Goal: Task Accomplishment & Management: Manage account settings

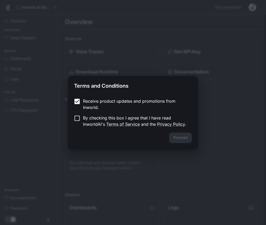
click at [84, 99] on p "Receive product updates and promotions from Inworld." at bounding box center [135, 104] width 105 height 13
click at [181, 137] on button "Proceed" at bounding box center [180, 137] width 23 height 10
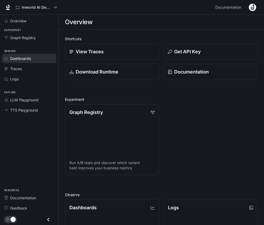
click at [27, 59] on span "Dashboards" at bounding box center [20, 59] width 21 height 6
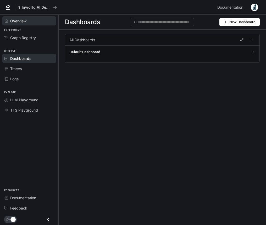
click at [41, 19] on div "Overview" at bounding box center [32, 21] width 44 height 6
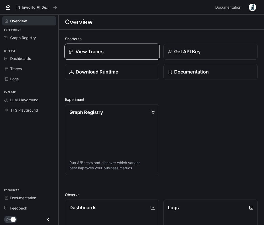
click at [103, 56] on link "View Traces" at bounding box center [111, 52] width 95 height 16
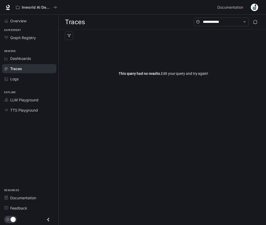
click at [37, 84] on div "Observe Dashboards Traces Logs" at bounding box center [29, 64] width 58 height 41
click at [39, 100] on div "LLM Playground" at bounding box center [32, 100] width 44 height 6
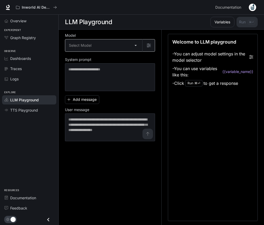
click at [124, 43] on body "Skip to main content Inworld AI Demos Documentation Documentation Portal Overvi…" at bounding box center [132, 112] width 264 height 225
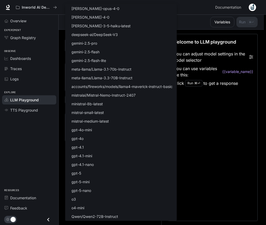
click at [61, 69] on div at bounding box center [133, 112] width 266 height 225
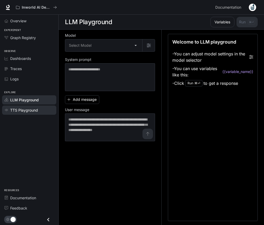
click at [20, 110] on span "TTS Playground" at bounding box center [24, 110] width 28 height 6
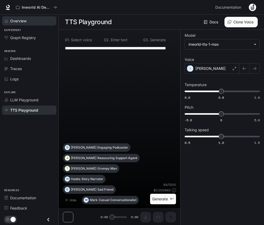
click at [23, 19] on span "Overview" at bounding box center [18, 21] width 16 height 6
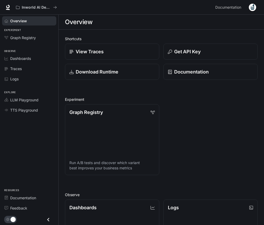
click at [7, 6] on icon at bounding box center [7, 7] width 3 height 4
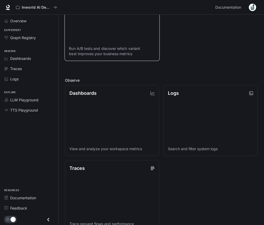
scroll to position [117, 0]
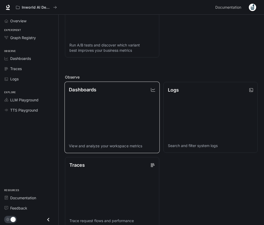
click at [114, 125] on link "Dashboards View and analyze your workspace metrics" at bounding box center [111, 118] width 95 height 72
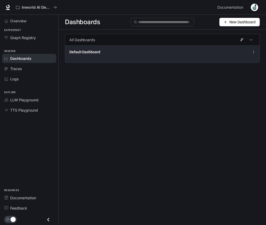
click at [147, 53] on div "Default Dashboard" at bounding box center [121, 51] width 105 height 5
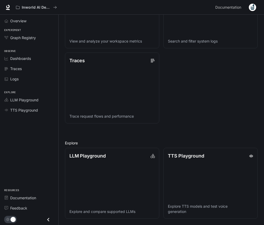
scroll to position [222, 0]
click at [48, 219] on icon "Close drawer" at bounding box center [48, 219] width 2 height 4
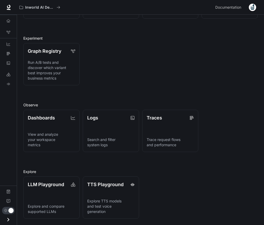
scroll to position [18, 0]
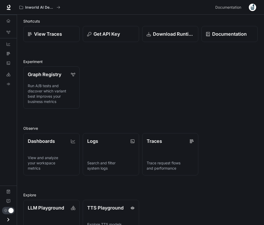
click at [9, 219] on icon "Open drawer" at bounding box center [8, 219] width 2 height 4
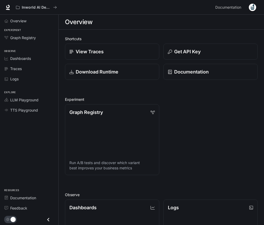
click at [250, 9] on img "button" at bounding box center [252, 7] width 7 height 7
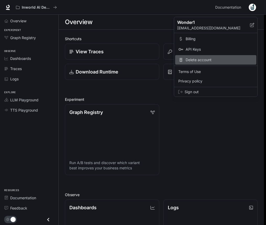
click at [208, 59] on span "Delete account" at bounding box center [220, 59] width 68 height 5
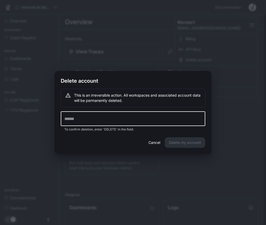
click at [163, 118] on input "text" at bounding box center [133, 118] width 145 height 15
type input "******"
click at [188, 141] on button "Delete my account" at bounding box center [185, 142] width 41 height 10
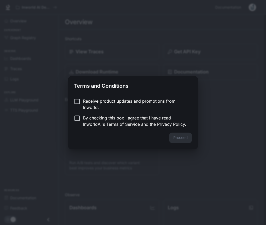
click at [85, 117] on p "By checking this box I agree that I have read InworldAI's Terms of Service and …" at bounding box center [135, 121] width 105 height 13
click at [183, 135] on button "Proceed" at bounding box center [180, 137] width 23 height 10
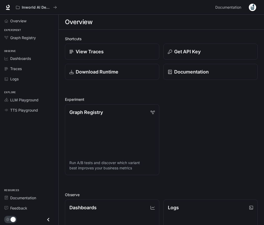
click at [23, 121] on div "Overview Experiment Graph Registry Observe Dashboards Traces Logs Explore LLM P…" at bounding box center [29, 120] width 58 height 210
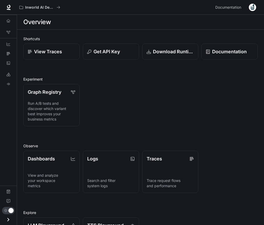
click at [12, 111] on div "Overview Graph Registry Dashboards Traces Logs LLM Playground TTS Playground Do…" at bounding box center [8, 120] width 17 height 210
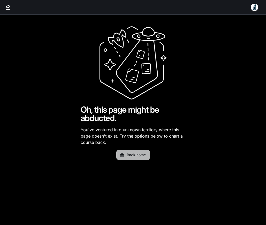
click at [137, 155] on link "Back home" at bounding box center [133, 154] width 34 height 10
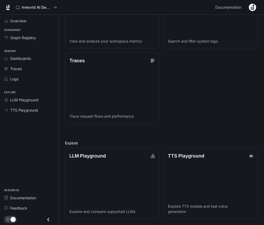
scroll to position [222, 0]
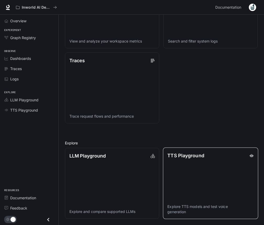
click at [181, 176] on link "TTS Playground Explore TTS models and test voice generation" at bounding box center [210, 183] width 95 height 72
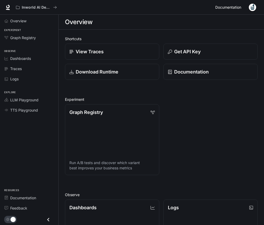
click at [234, 8] on span "Documentation" at bounding box center [228, 7] width 26 height 7
click at [22, 68] on div "Traces" at bounding box center [32, 69] width 44 height 6
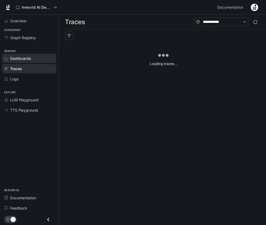
click at [25, 61] on span "Dashboards" at bounding box center [20, 59] width 21 height 6
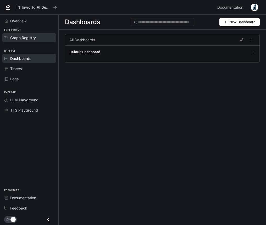
click at [24, 38] on span "Graph Registry" at bounding box center [23, 38] width 26 height 6
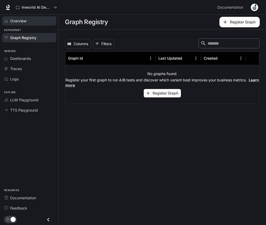
click at [31, 22] on div "Overview" at bounding box center [32, 21] width 44 height 6
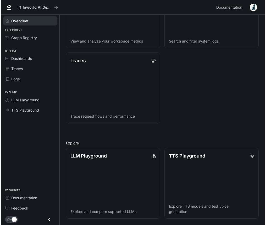
scroll to position [222, 0]
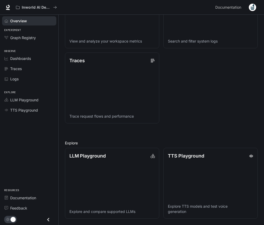
click at [256, 5] on img "button" at bounding box center [252, 7] width 7 height 7
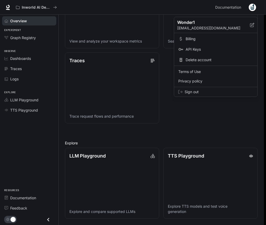
click at [208, 59] on span "Delete account" at bounding box center [220, 59] width 68 height 5
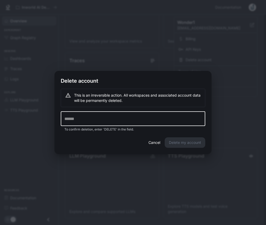
click at [135, 117] on input "text" at bounding box center [133, 118] width 145 height 15
type input "******"
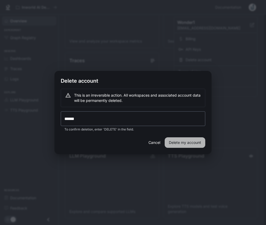
click at [194, 137] on button "Delete my account" at bounding box center [185, 142] width 41 height 10
